Goal: Task Accomplishment & Management: Complete application form

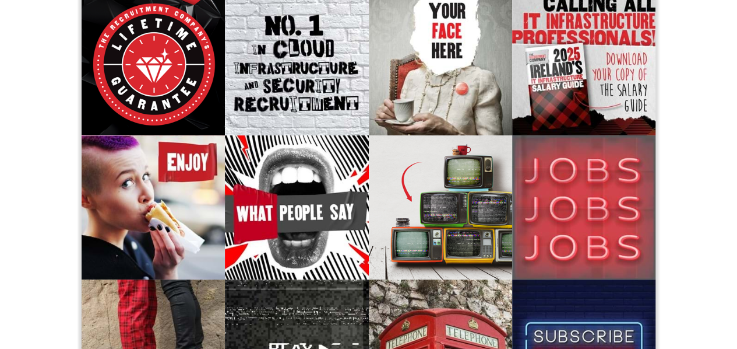
scroll to position [31, 0]
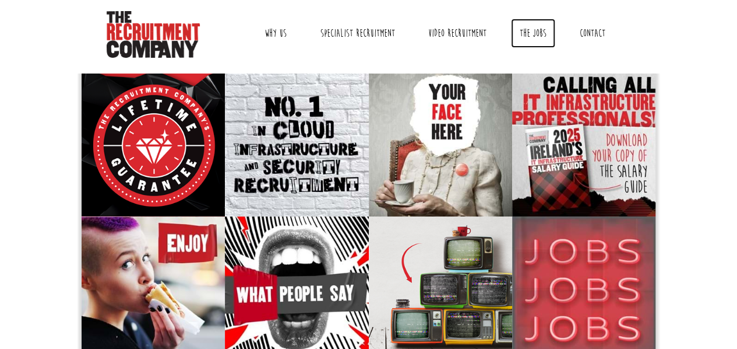
click at [530, 34] on link "The Jobs" at bounding box center [533, 33] width 44 height 29
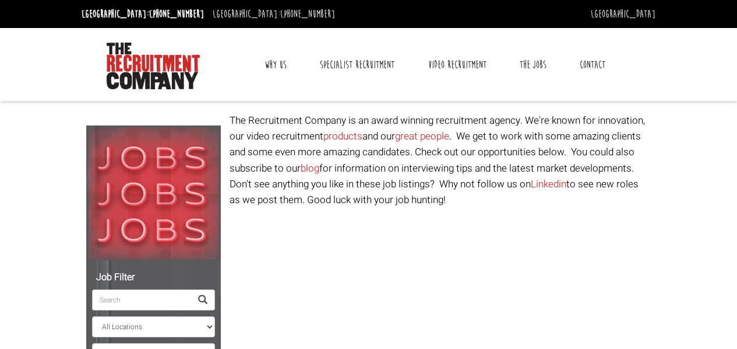
select select "Ireland"
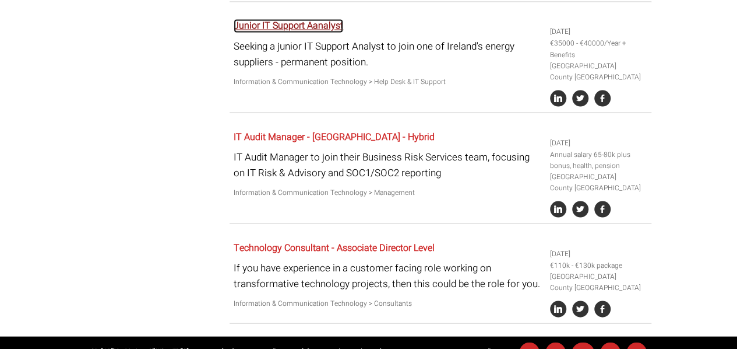
scroll to position [1091, 0]
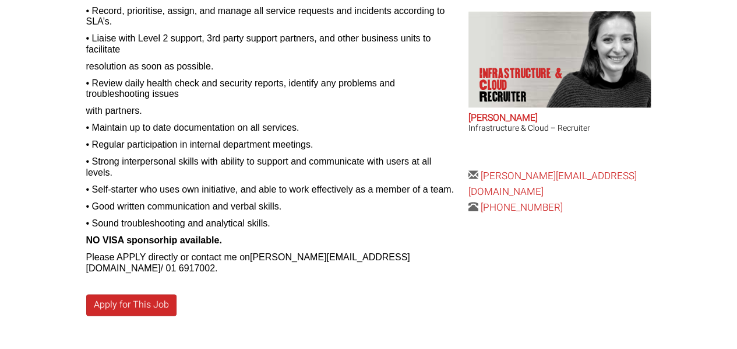
scroll to position [688, 0]
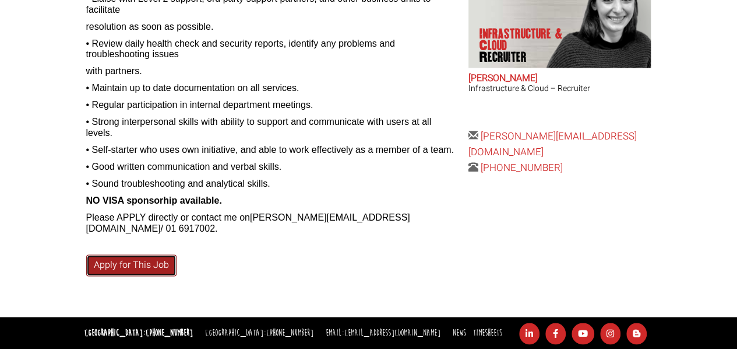
click at [138, 264] on link "Apply for This Job" at bounding box center [131, 265] width 90 height 22
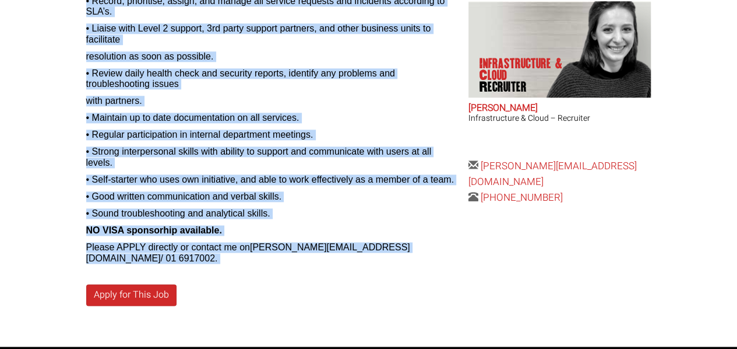
scroll to position [662, 0]
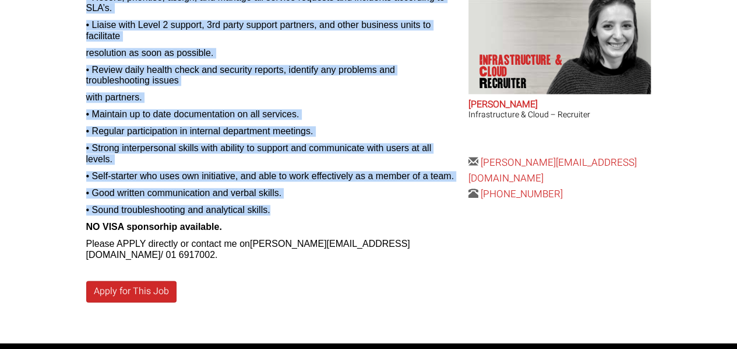
drag, startPoint x: 82, startPoint y: 104, endPoint x: 288, endPoint y: 207, distance: 230.7
click at [288, 207] on div "IT Helpdesk Analyst Level 1 12 Months Fixed Term Contract €35-40k/Year Dublin 2…" at bounding box center [369, 10] width 583 height 666
copy div "IT Helpdesk Analyst Level 1 12 Months Fixed Term Contract €35-40k/Year Dublin 2…"
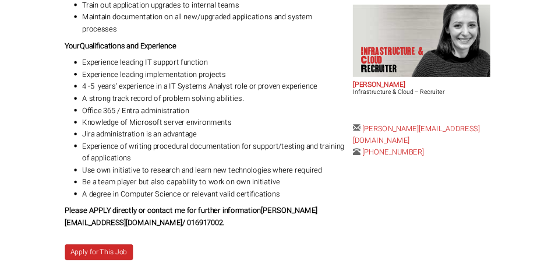
scroll to position [512, 0]
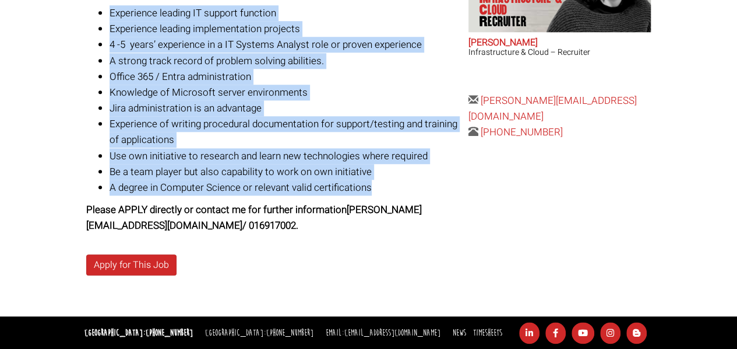
drag, startPoint x: 84, startPoint y: 128, endPoint x: 373, endPoint y: 185, distance: 294.7
copy div "IT Support Analyst Great opportunities to grow in the business Hybrid with 3 da…"
click at [116, 265] on link "Apply for This Job" at bounding box center [131, 265] width 90 height 22
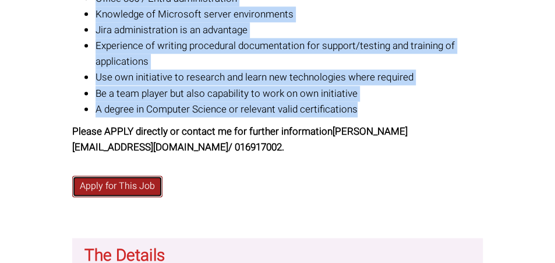
scroll to position [592, 0]
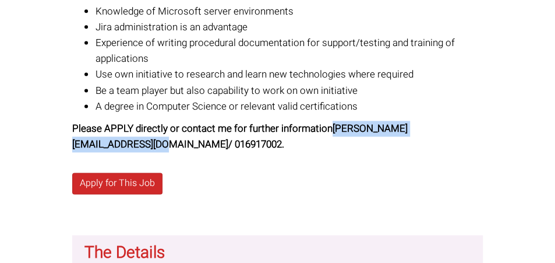
drag, startPoint x: 71, startPoint y: 144, endPoint x: 231, endPoint y: 146, distance: 160.3
copy strong "sarao@therecruitmentcompany.com"
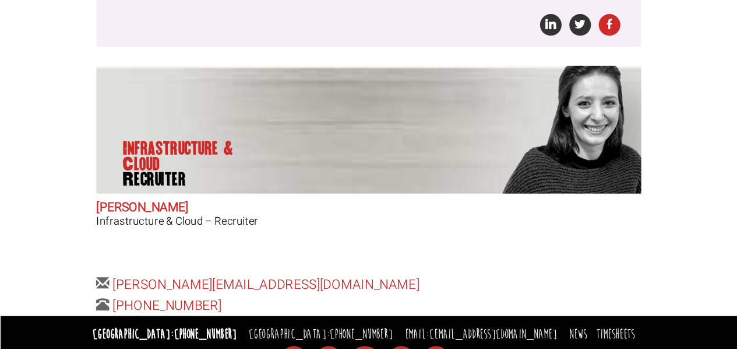
scroll to position [512, 0]
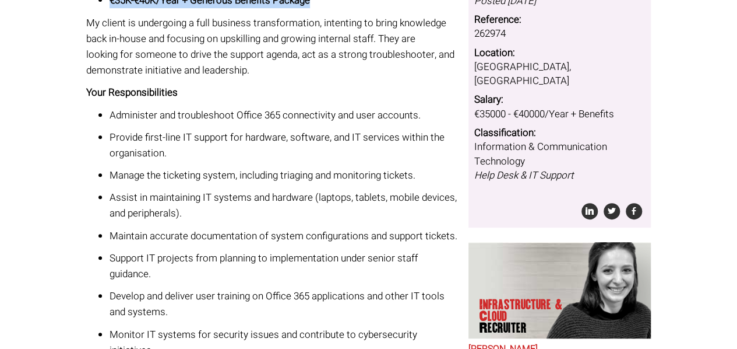
scroll to position [6, 0]
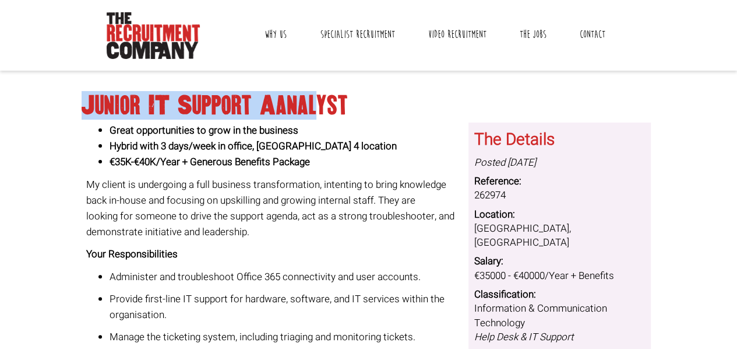
drag, startPoint x: 86, startPoint y: 52, endPoint x: 319, endPoint y: -19, distance: 243.9
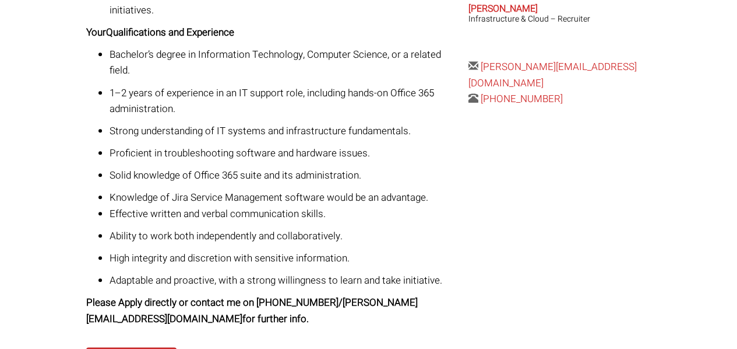
scroll to position [580, 0]
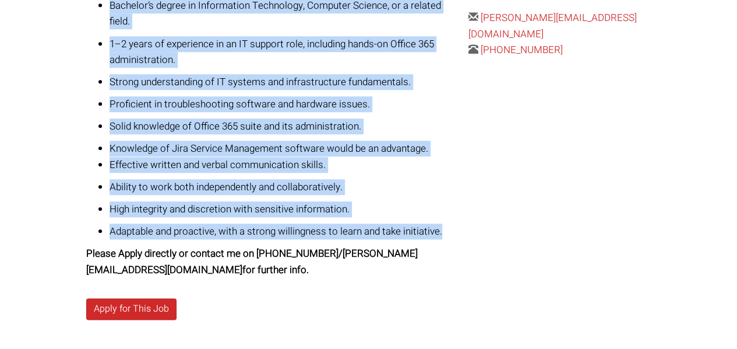
drag, startPoint x: 87, startPoint y: 126, endPoint x: 446, endPoint y: 215, distance: 370.3
copy div "Loremi DO Sitamet Consecte Adipi elitseddoeius te inci ut lab etdolore Magnaa e…"
click at [153, 298] on link "Apply for This Job" at bounding box center [131, 309] width 90 height 22
